Goal: Information Seeking & Learning: Learn about a topic

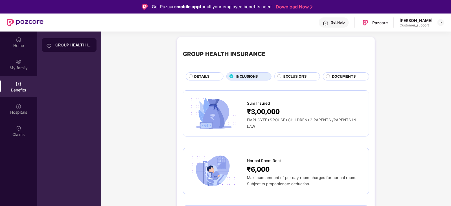
scroll to position [181, 0]
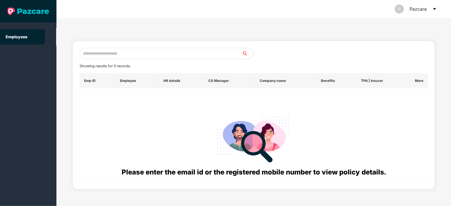
click at [422, 10] on div "Pazcare" at bounding box center [417, 9] width 17 height 18
click at [433, 8] on icon "caret-down" at bounding box center [434, 9] width 3 height 2
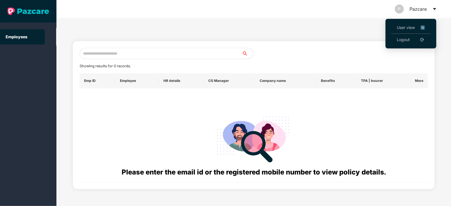
click at [403, 28] on span "User view" at bounding box center [411, 28] width 28 height 6
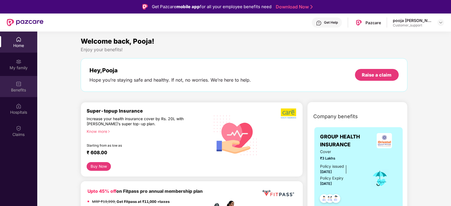
click at [19, 93] on div "Benefits" at bounding box center [18, 86] width 37 height 21
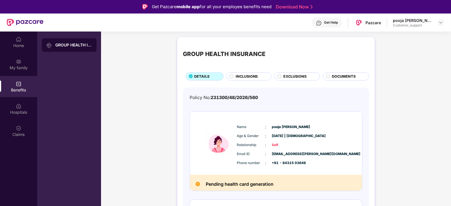
click at [247, 75] on span "INCLUSIONS" at bounding box center [247, 77] width 22 height 6
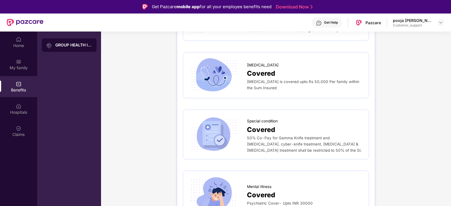
scroll to position [31, 0]
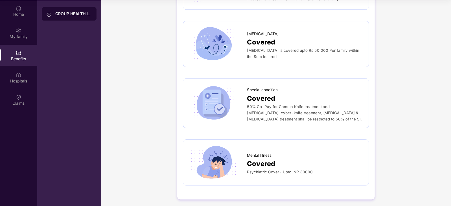
click at [333, 111] on span "50% Co-Pay for Gamma Knife treatment and [MEDICAL_DATA], cyber-knife treatment,…" at bounding box center [304, 113] width 115 height 17
